Goal: Information Seeking & Learning: Understand process/instructions

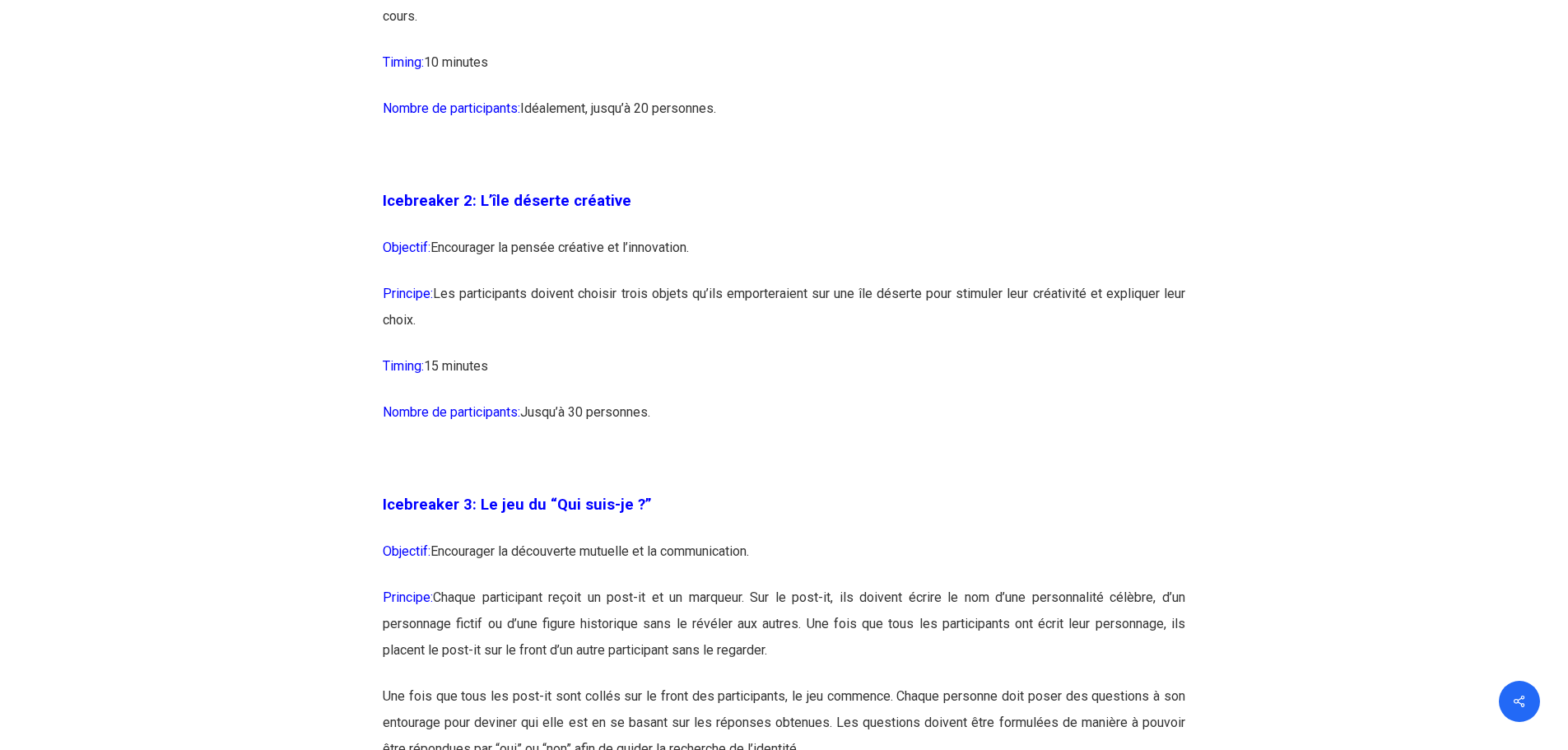
scroll to position [1646, 0]
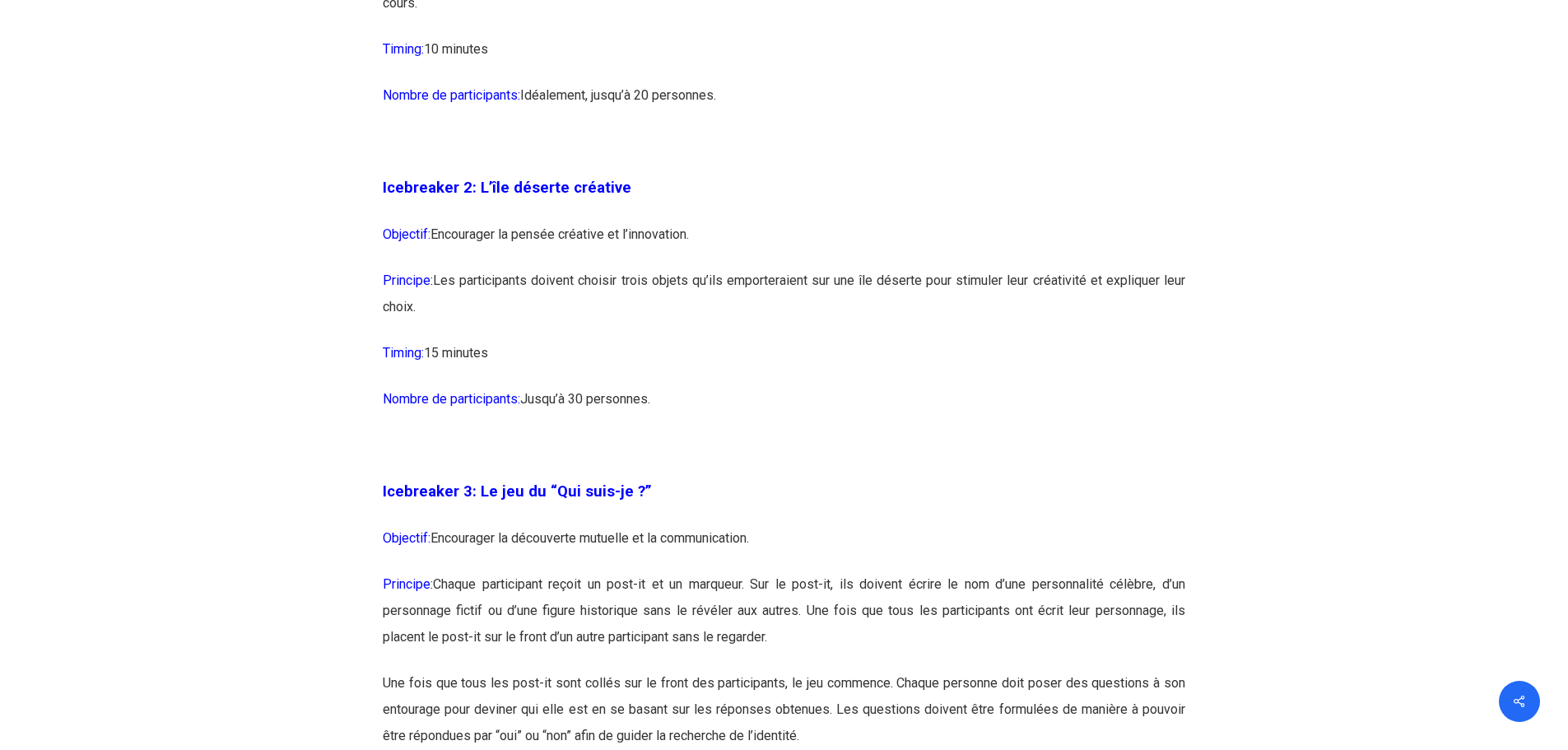
drag, startPoint x: 390, startPoint y: 229, endPoint x: 952, endPoint y: 404, distance: 588.6
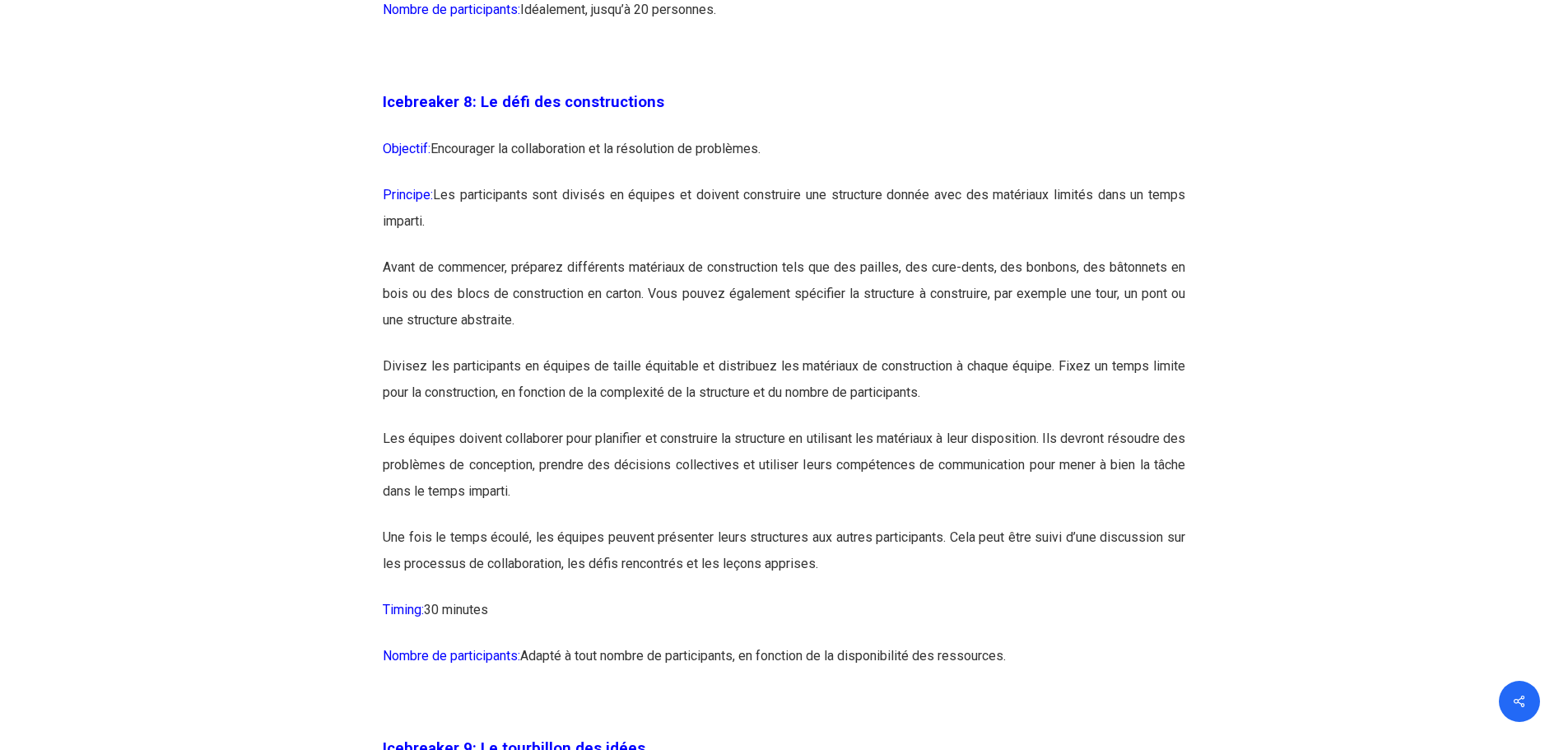
scroll to position [4691, 0]
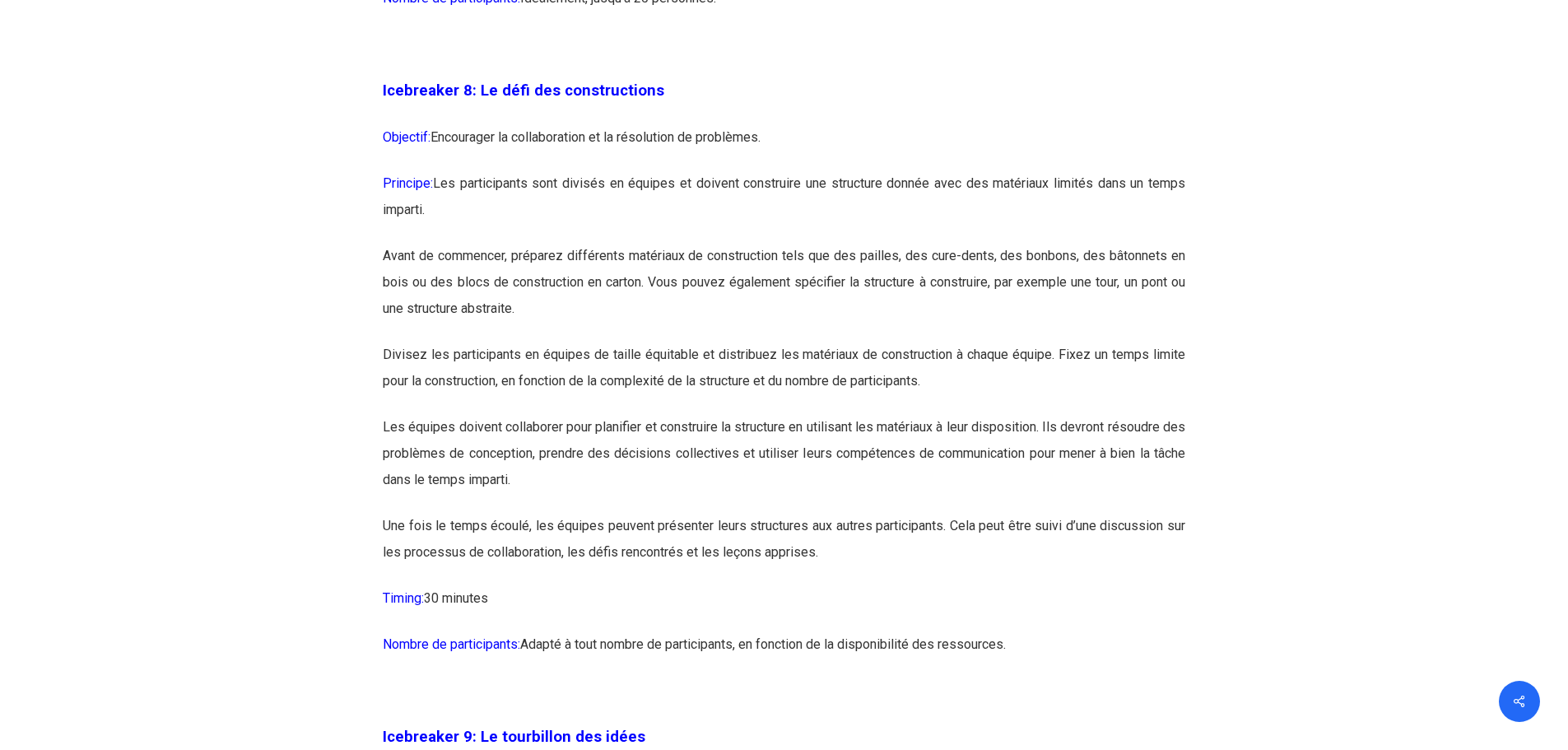
drag, startPoint x: 388, startPoint y: 408, endPoint x: 1145, endPoint y: 637, distance: 790.9
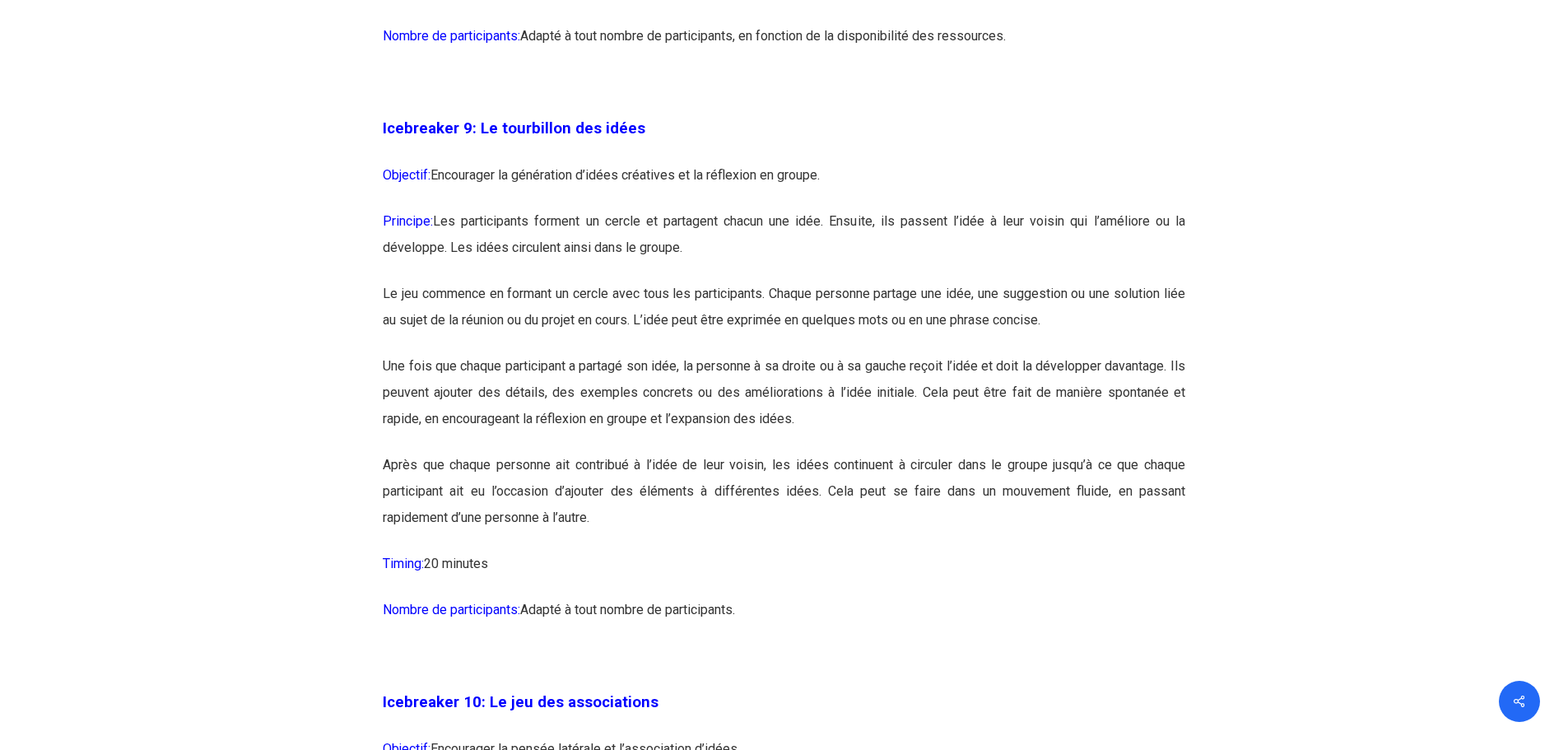
scroll to position [5349, 0]
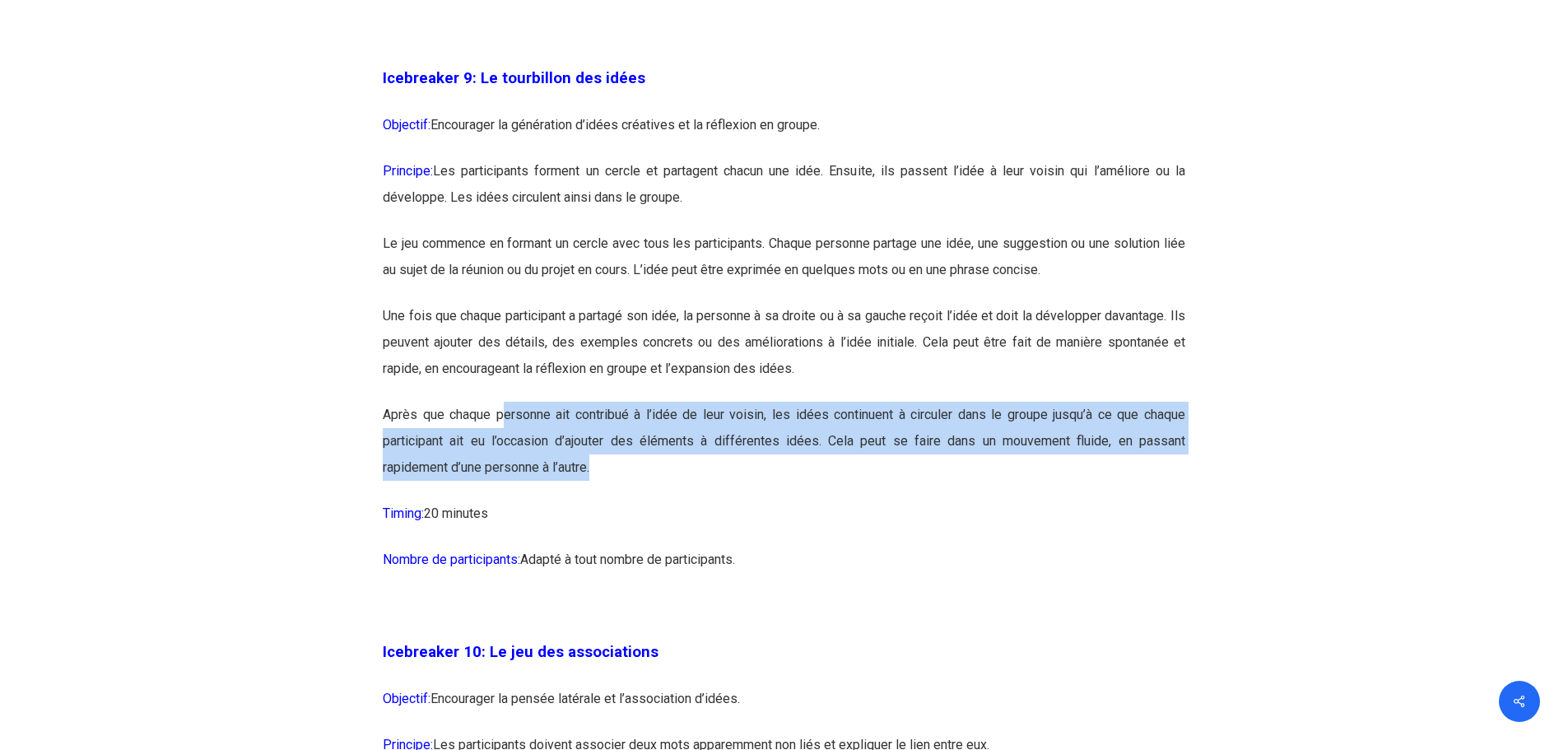
drag, startPoint x: 502, startPoint y: 462, endPoint x: 698, endPoint y: 532, distance: 208.1
click at [698, 500] on p "Après que chaque personne ait contribué à l’idée de leur voisin, les idées cont…" at bounding box center [784, 451] width 802 height 99
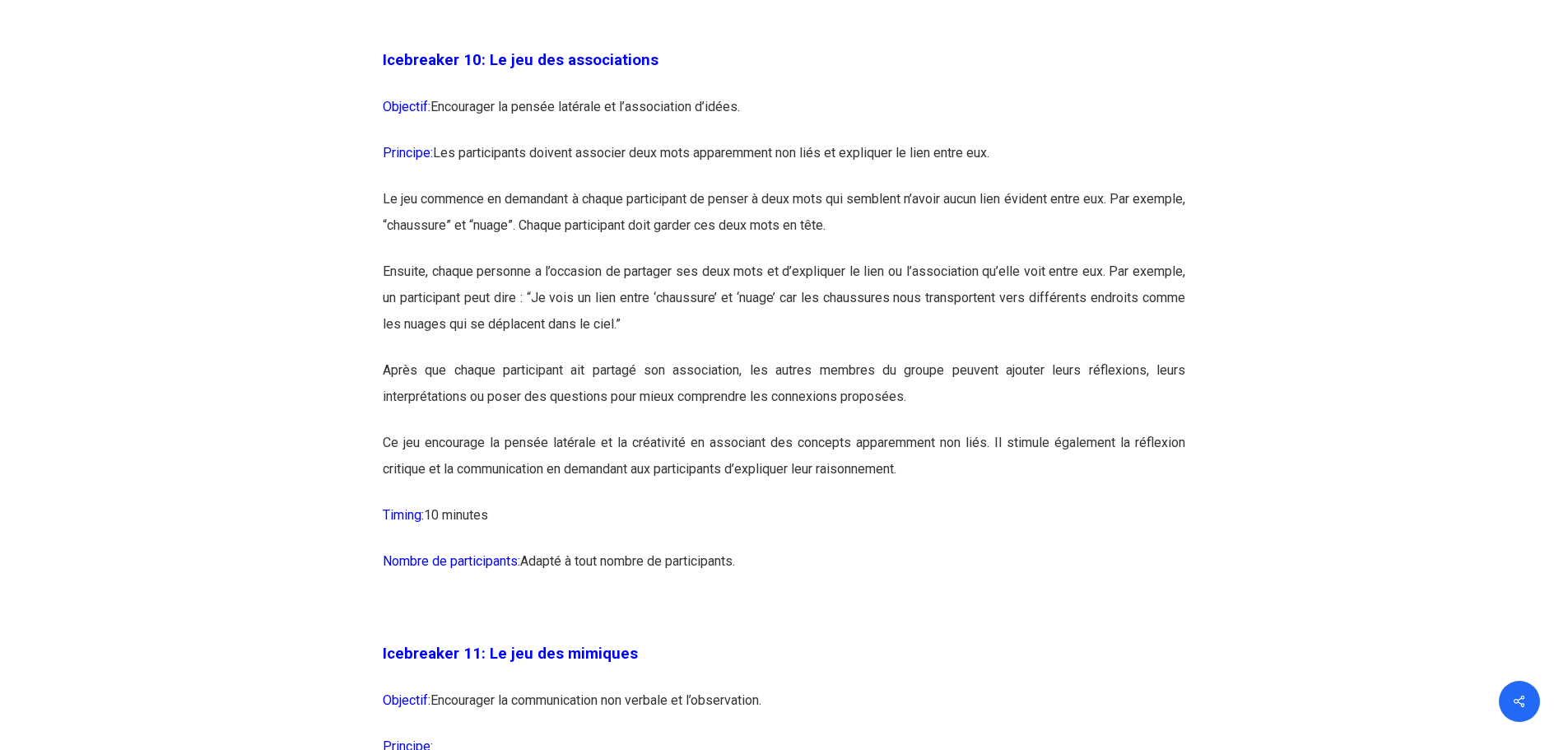
scroll to position [6008, 0]
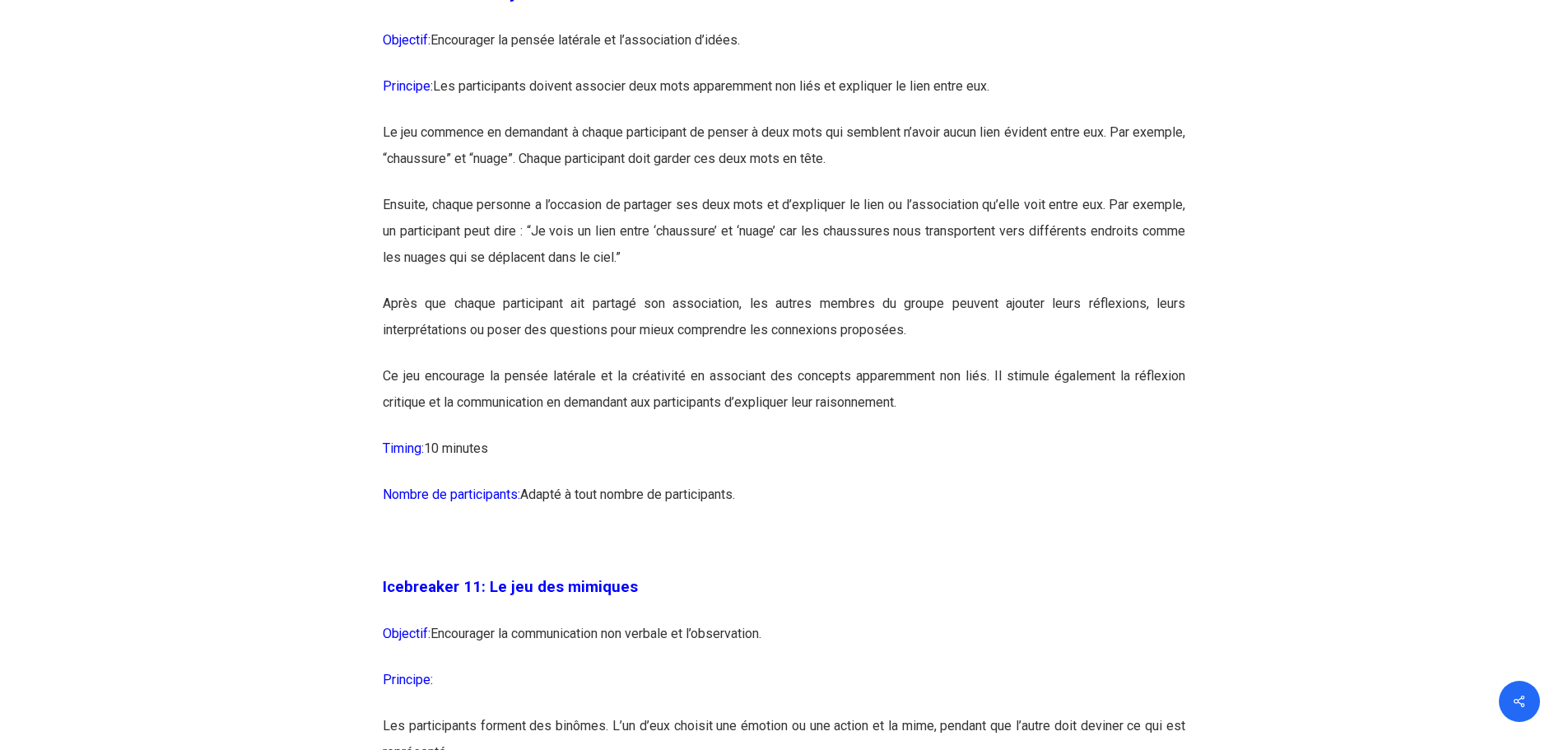
drag, startPoint x: 388, startPoint y: 183, endPoint x: 1146, endPoint y: 519, distance: 829.1
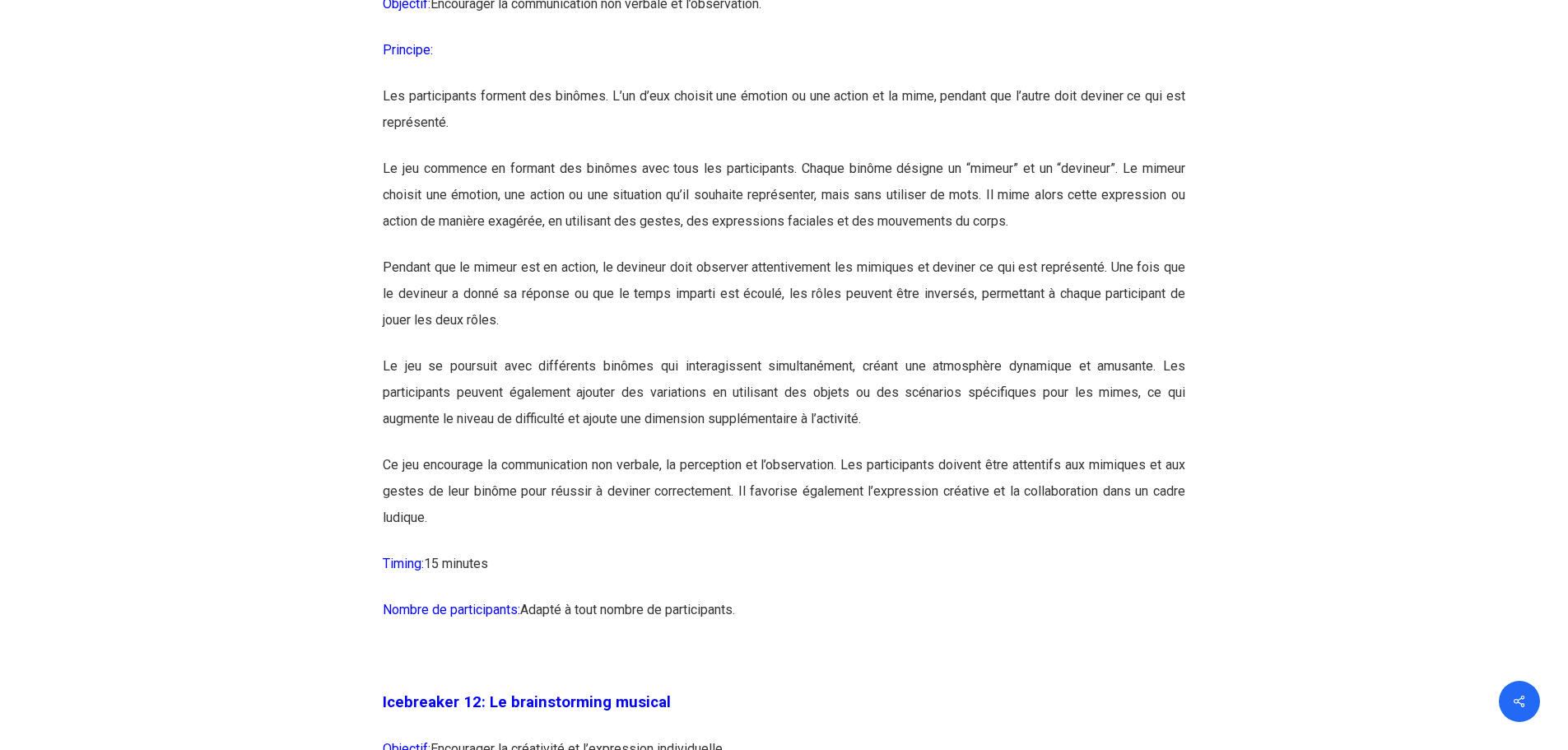
scroll to position [6666, 0]
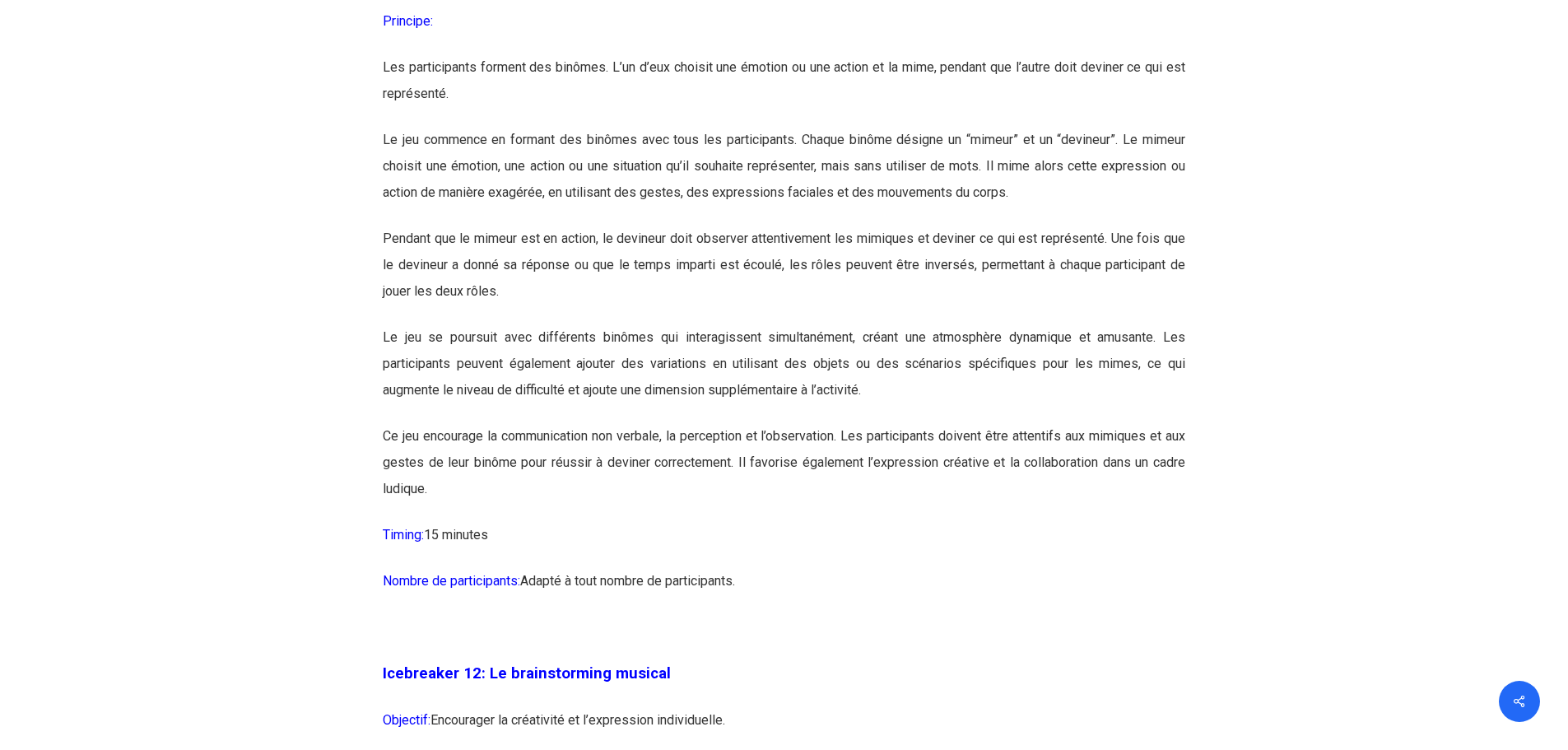
drag, startPoint x: 387, startPoint y: 218, endPoint x: 913, endPoint y: 589, distance: 643.7
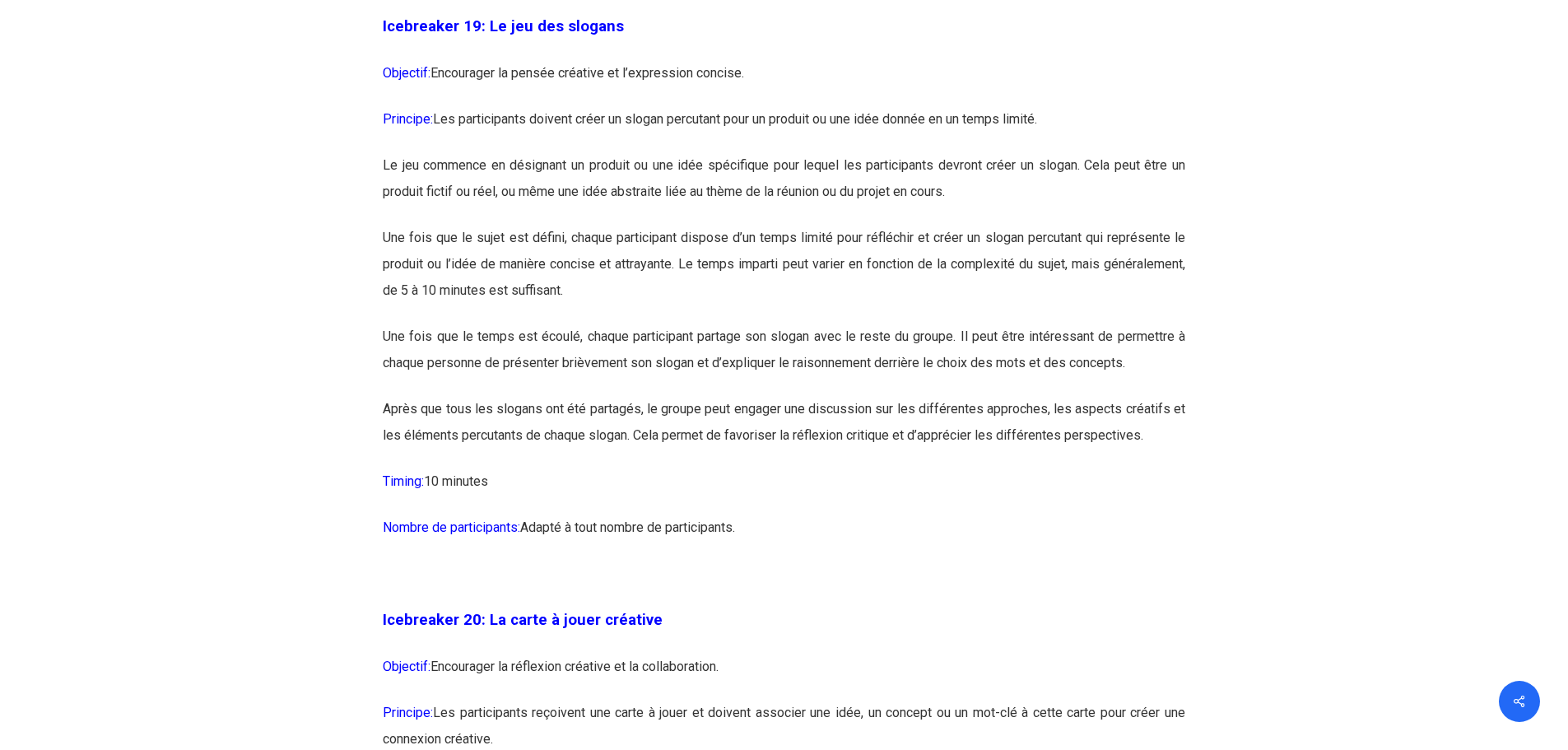
scroll to position [10616, 0]
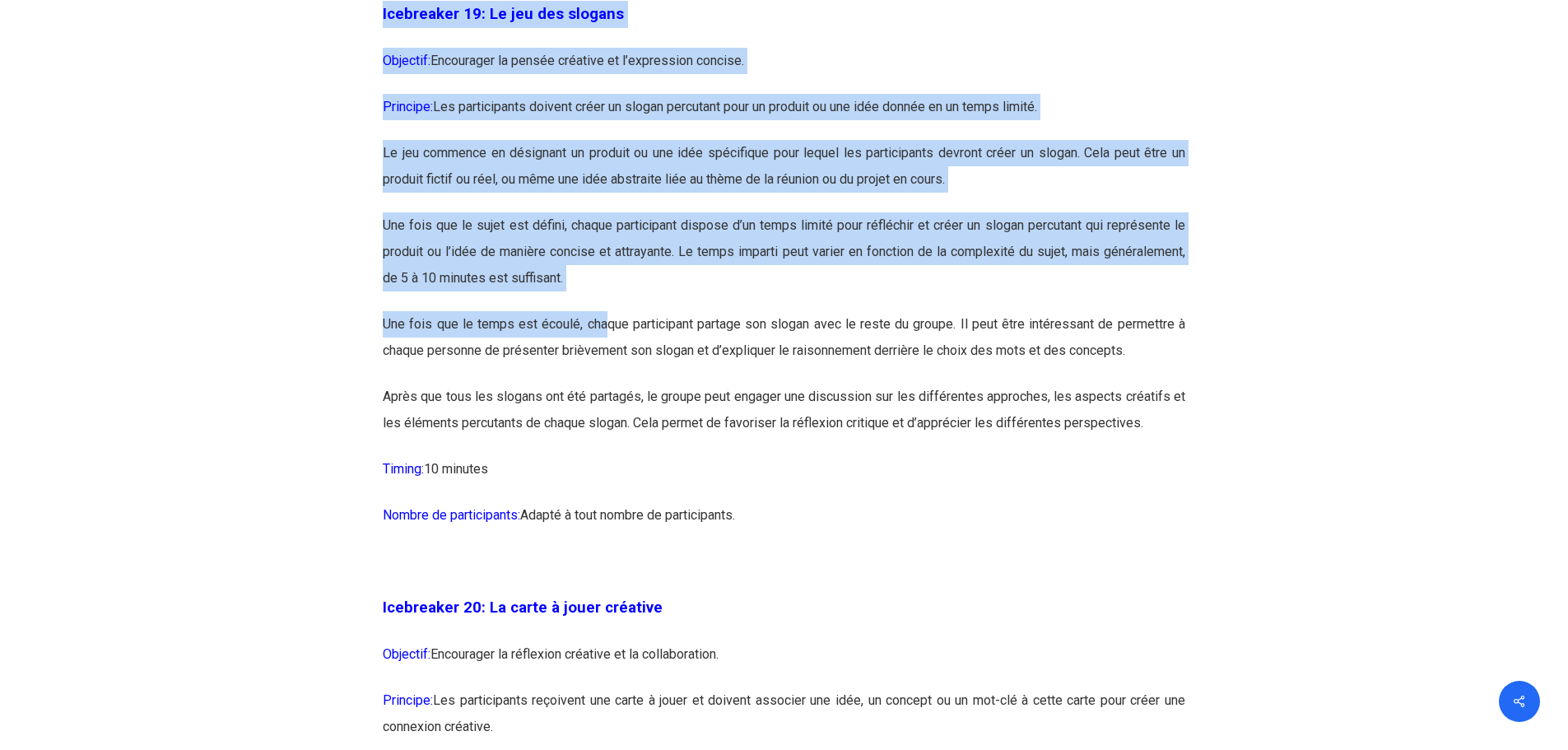
drag, startPoint x: 608, startPoint y: 369, endPoint x: 1256, endPoint y: 510, distance: 663.2
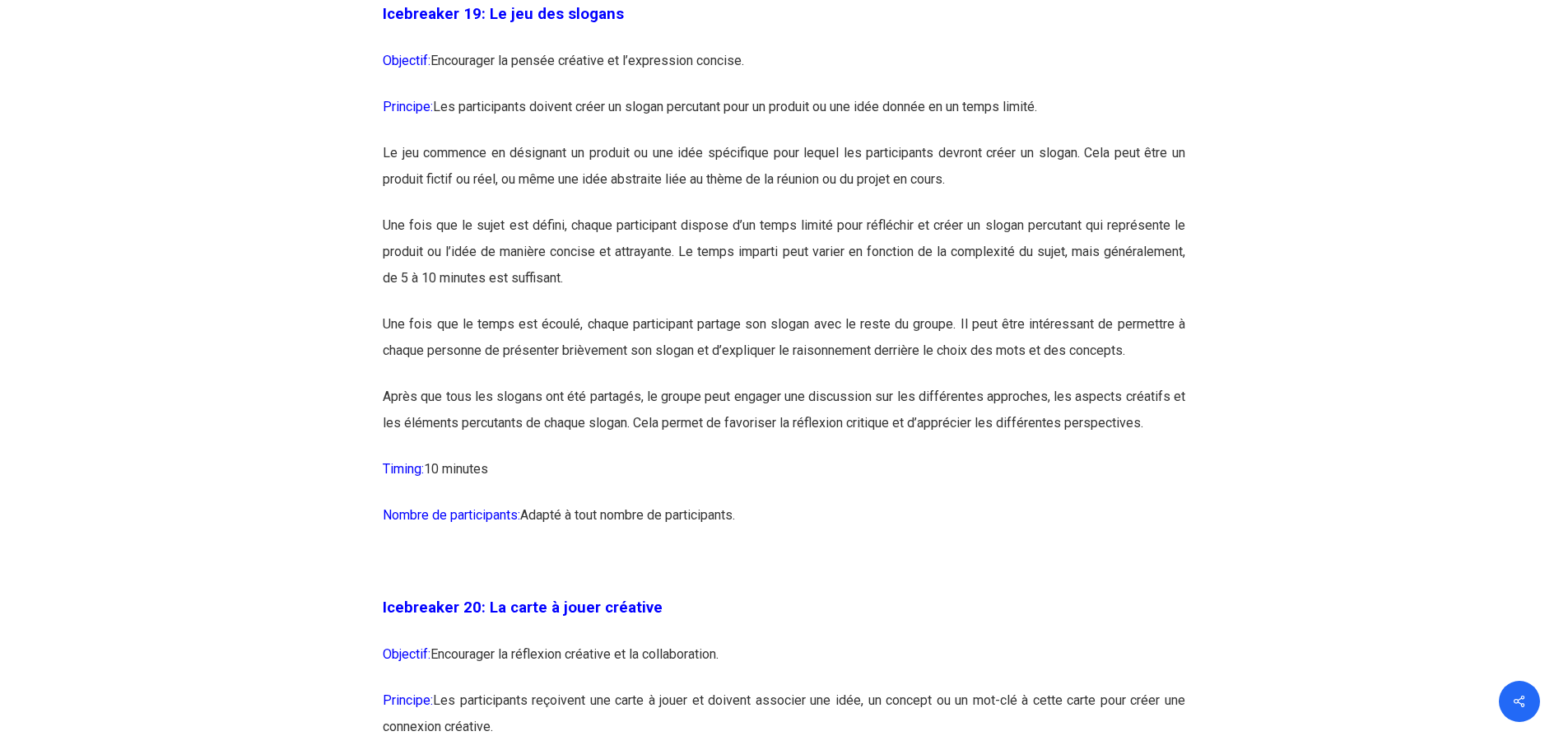
click at [1027, 383] on p "Une fois que le temps est écoulé, chaque participant partage son slogan avec le…" at bounding box center [784, 347] width 802 height 73
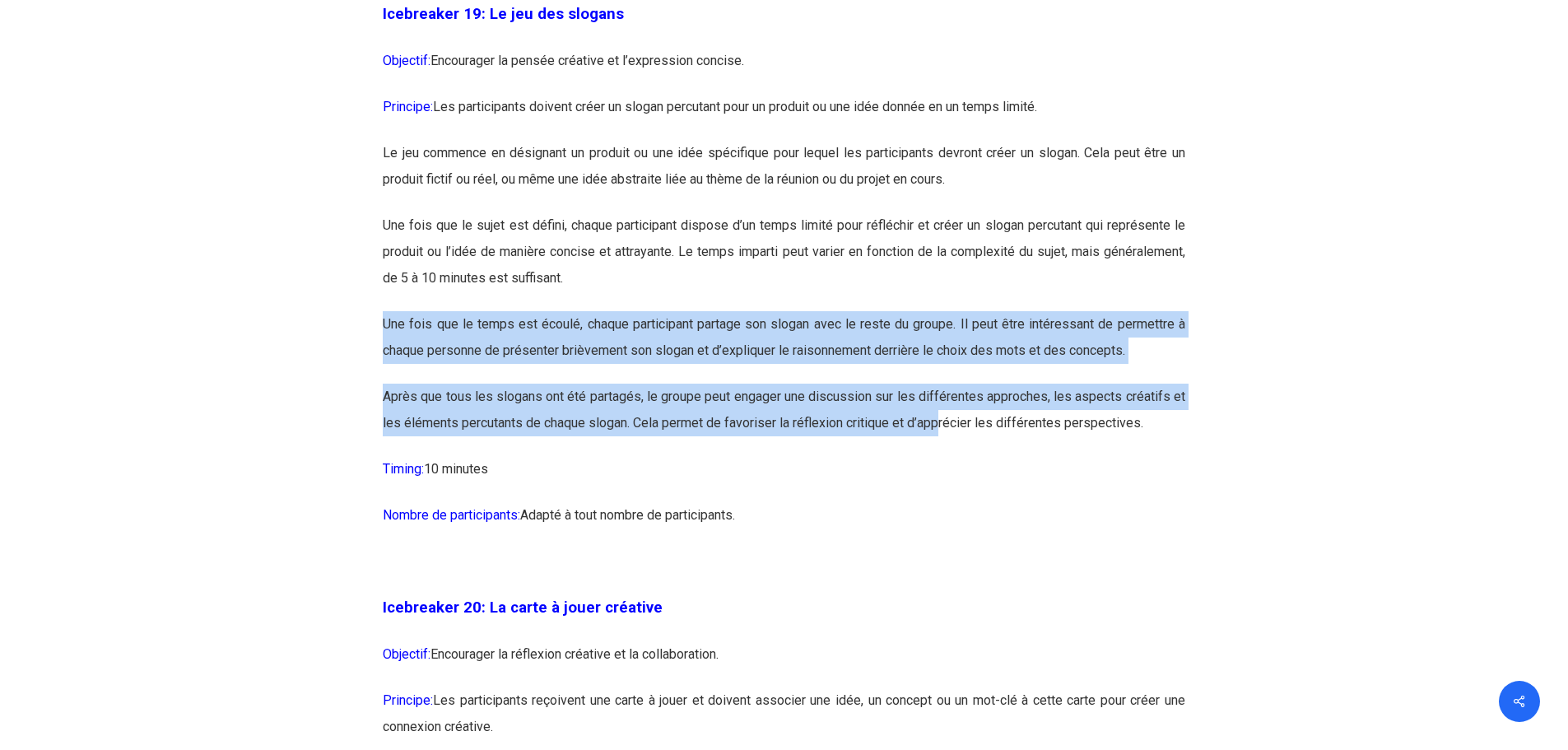
drag, startPoint x: 846, startPoint y: 345, endPoint x: 941, endPoint y: 478, distance: 163.4
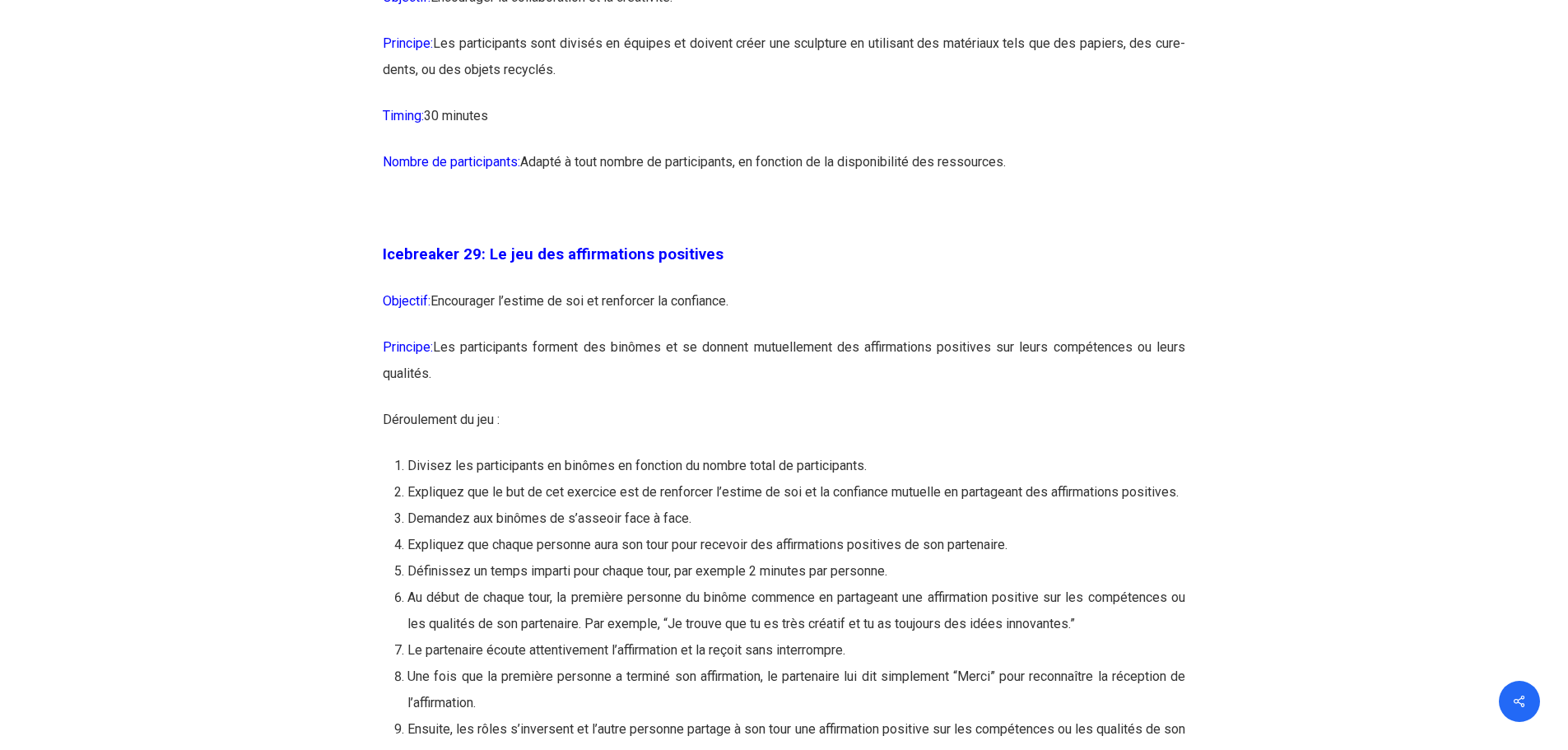
scroll to position [15554, 0]
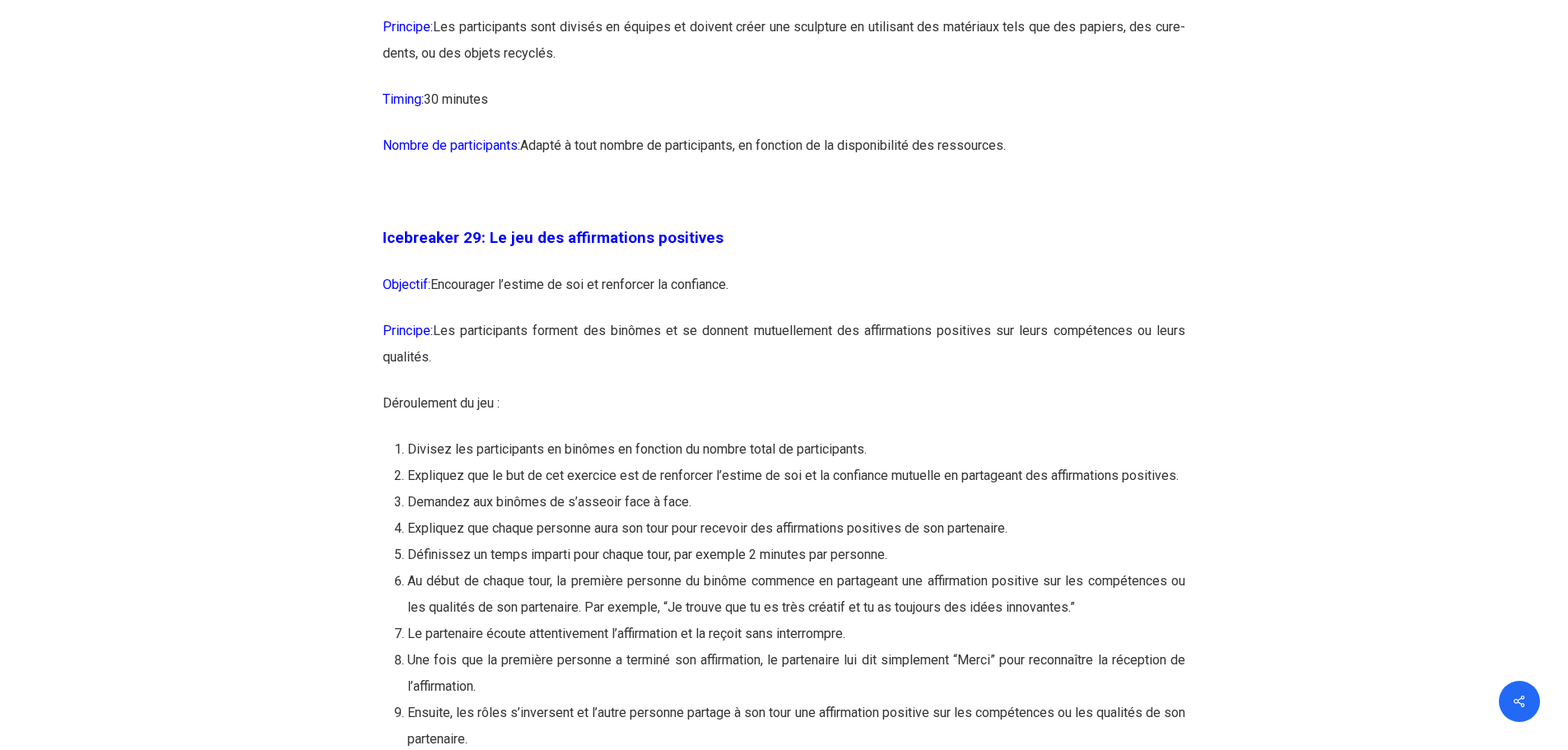
click at [937, 390] on p "Principe: Les participants forment des binômes et se donnent mutuellement des a…" at bounding box center [784, 353] width 802 height 73
drag, startPoint x: 441, startPoint y: 405, endPoint x: 1210, endPoint y: 614, distance: 796.9
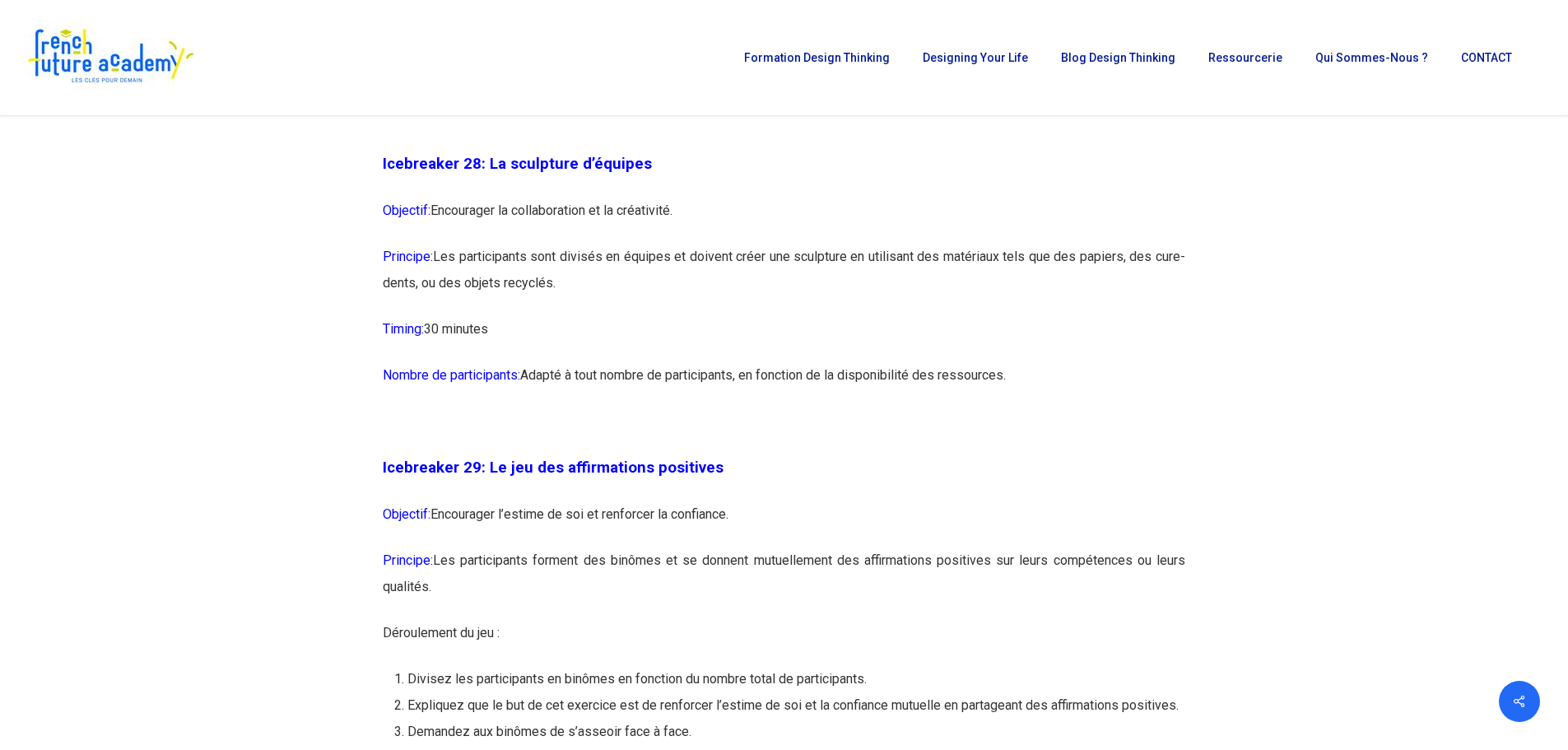
scroll to position [15306, 0]
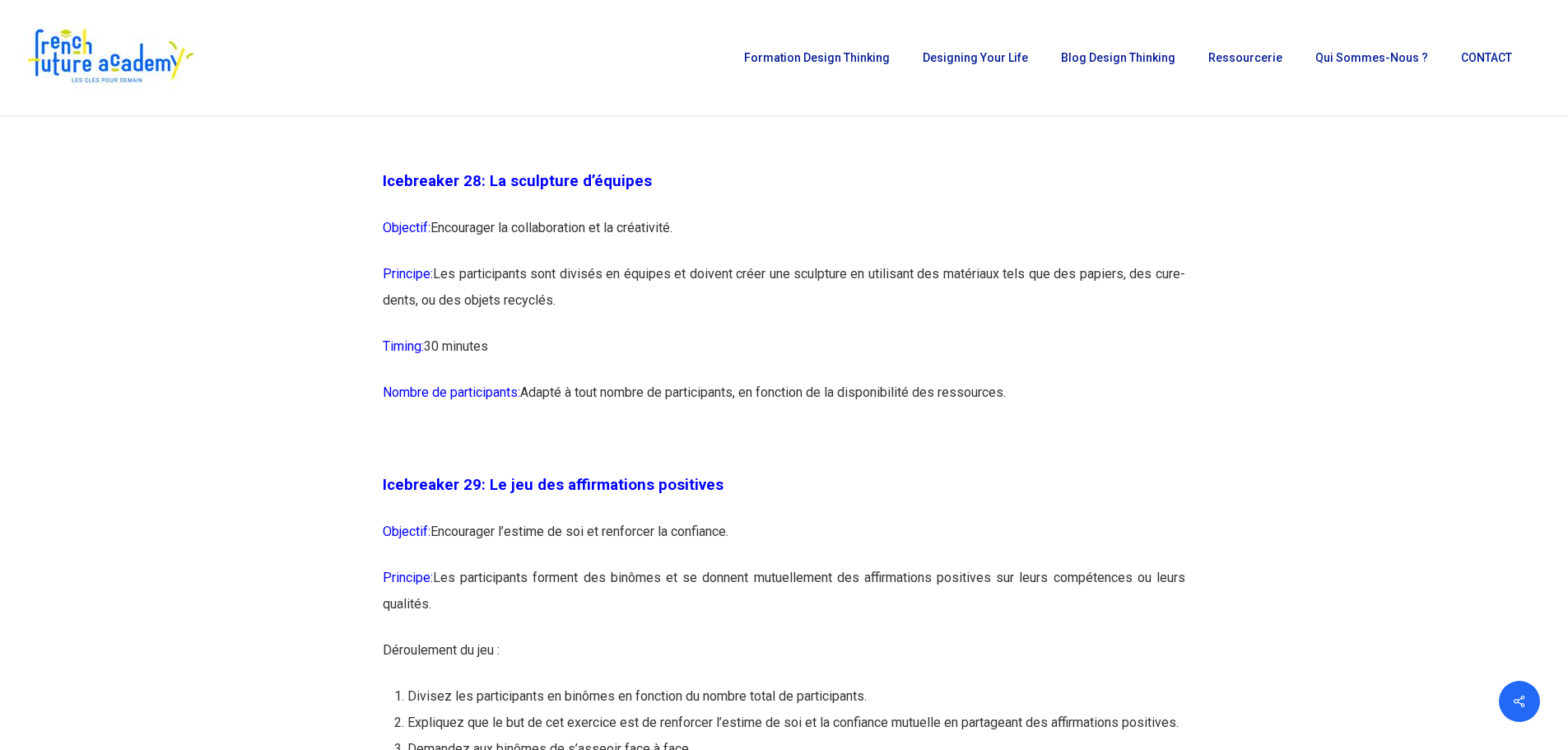
click at [684, 380] on p "Timing: 30 minutes" at bounding box center [784, 357] width 802 height 46
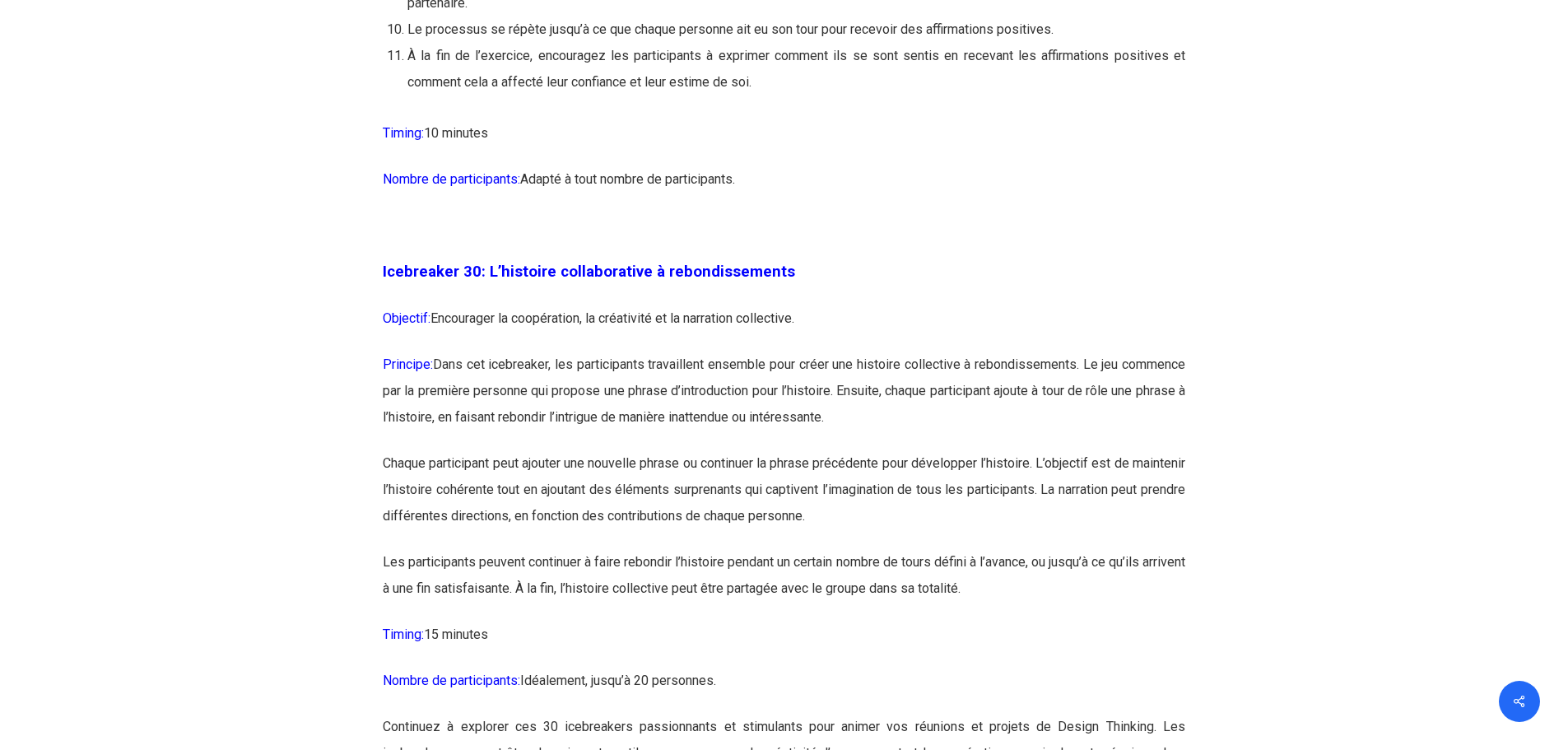
scroll to position [16459, 0]
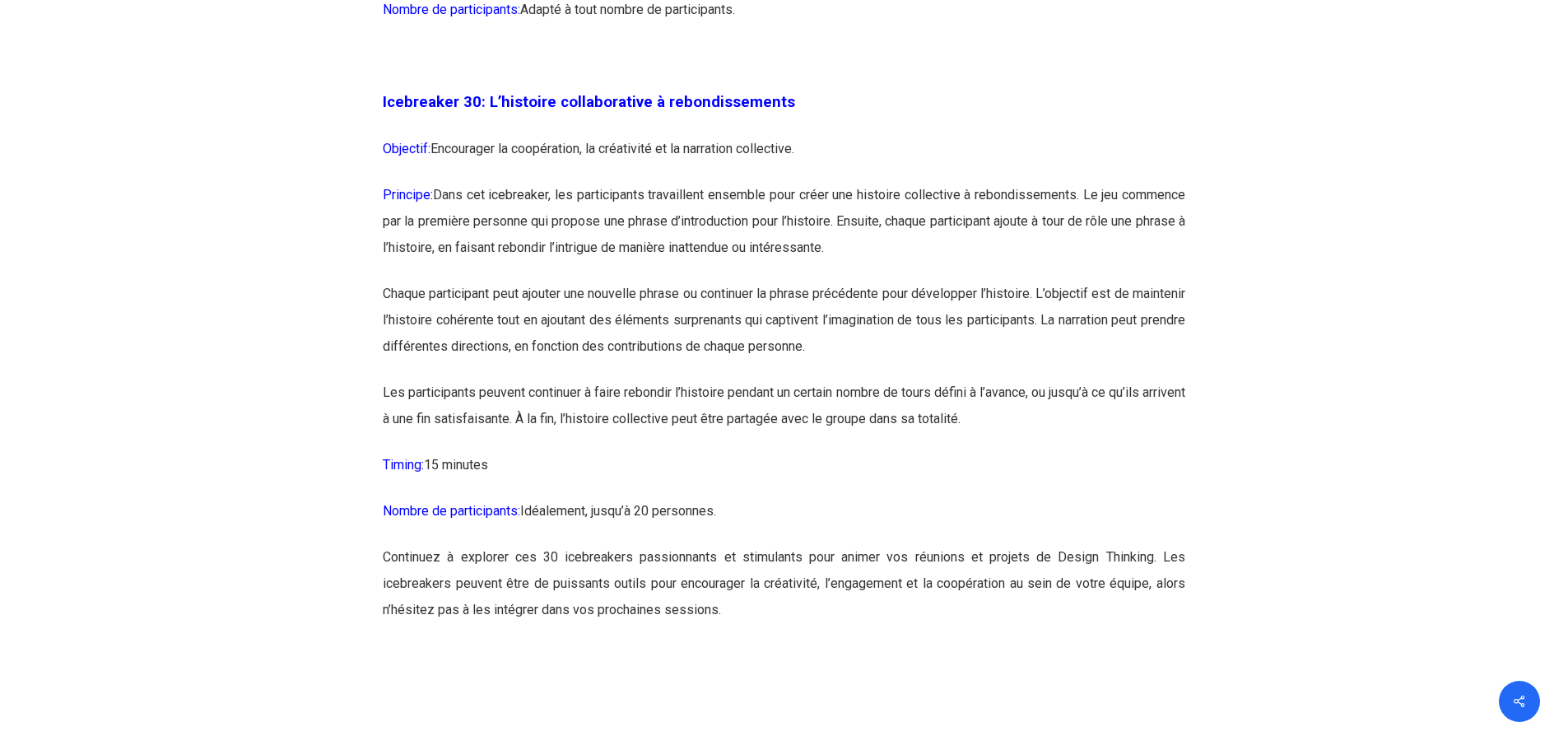
click at [601, 452] on p "Les participants peuvent continuer à faire rebondir l’histoire pendant un certa…" at bounding box center [784, 416] width 802 height 73
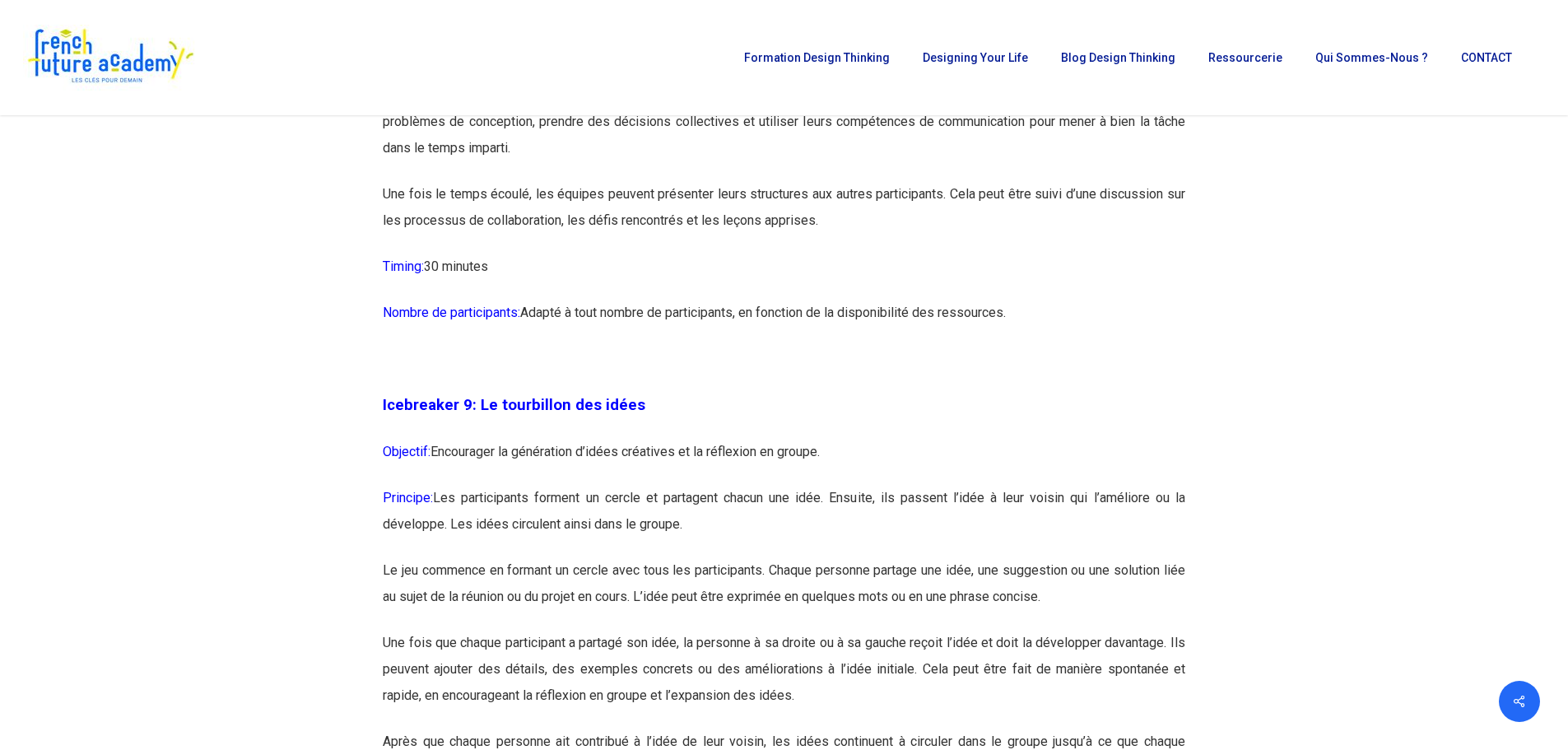
scroll to position [4809, 0]
